Goal: Information Seeking & Learning: Learn about a topic

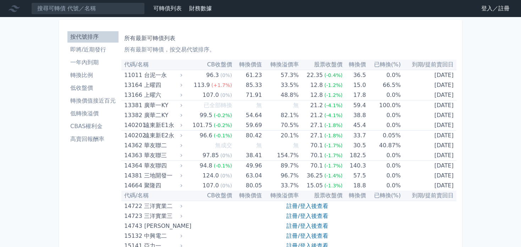
click at [117, 8] on input at bounding box center [88, 8] width 114 height 12
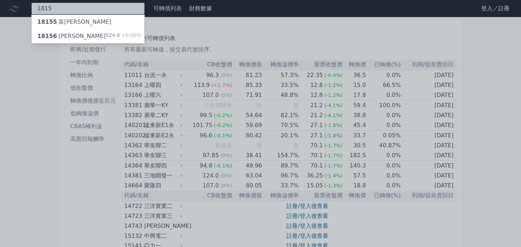
type input "1815"
click at [63, 38] on div "18156 [PERSON_NAME]" at bounding box center [71, 36] width 68 height 9
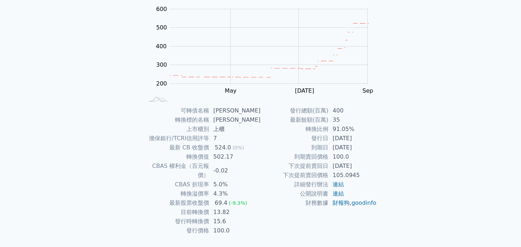
scroll to position [82, 0]
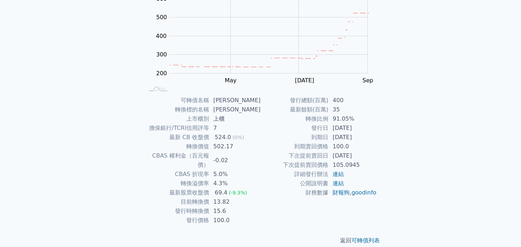
drag, startPoint x: 334, startPoint y: 136, endPoint x: 365, endPoint y: 139, distance: 31.4
click at [365, 139] on td "[DATE]" at bounding box center [352, 137] width 49 height 9
click at [282, 141] on td "到期日" at bounding box center [294, 137] width 68 height 9
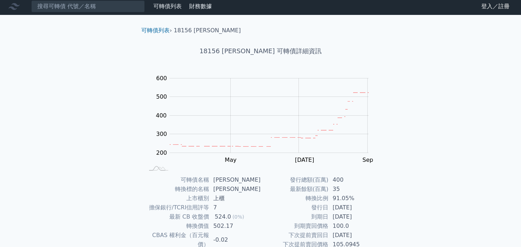
scroll to position [0, 0]
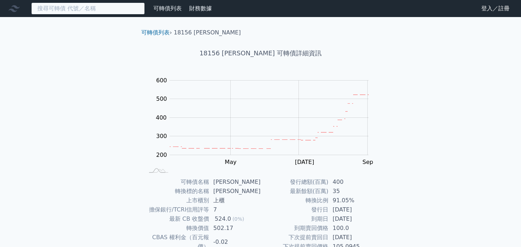
click at [71, 9] on input at bounding box center [88, 8] width 114 height 12
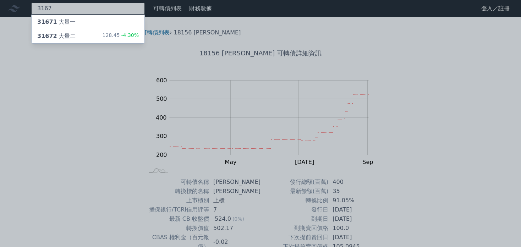
type input "3167"
click at [68, 35] on div "31672 大量二" at bounding box center [56, 36] width 38 height 9
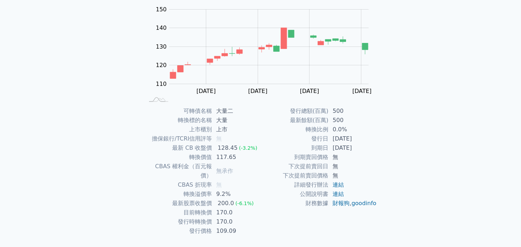
scroll to position [35, 0]
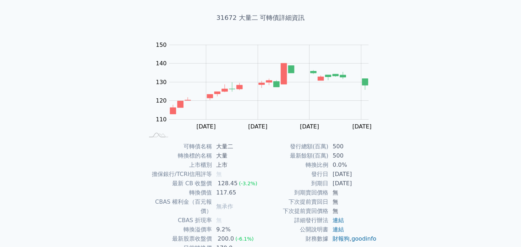
drag, startPoint x: 349, startPoint y: 174, endPoint x: 363, endPoint y: 172, distance: 13.9
click at [363, 172] on td "[DATE]" at bounding box center [352, 174] width 49 height 9
click at [374, 188] on td "無" at bounding box center [352, 192] width 49 height 9
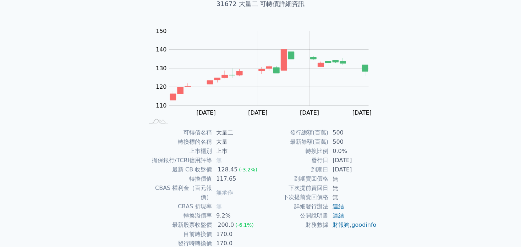
scroll to position [71, 0]
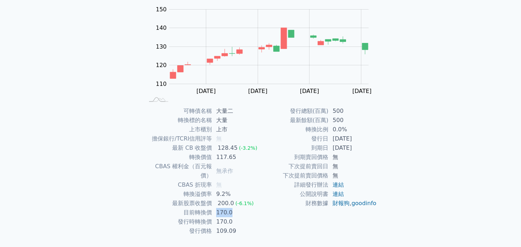
drag, startPoint x: 215, startPoint y: 203, endPoint x: 232, endPoint y: 203, distance: 17.0
click at [232, 208] on td "170.0" at bounding box center [236, 212] width 49 height 9
click at [253, 217] on td "170.0" at bounding box center [236, 221] width 49 height 9
drag, startPoint x: 216, startPoint y: 212, endPoint x: 232, endPoint y: 211, distance: 16.0
click at [232, 217] on td "170.0" at bounding box center [236, 221] width 49 height 9
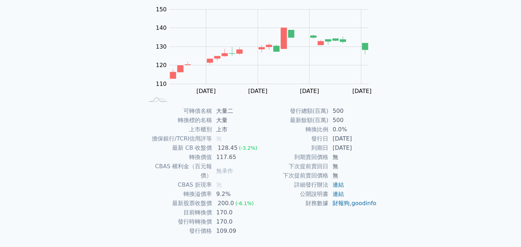
click at [243, 226] on td "109.09" at bounding box center [236, 230] width 49 height 9
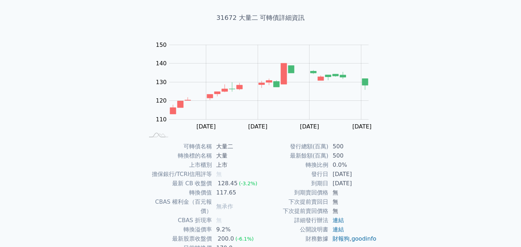
scroll to position [0, 0]
